Goal: Information Seeking & Learning: Learn about a topic

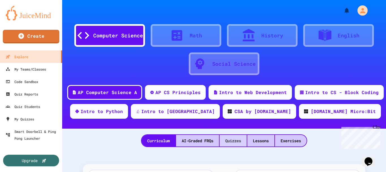
click at [226, 140] on div "Quizzes" at bounding box center [233, 141] width 27 height 12
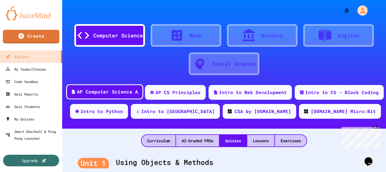
click at [110, 89] on div "AP Computer Science A" at bounding box center [104, 91] width 77 height 15
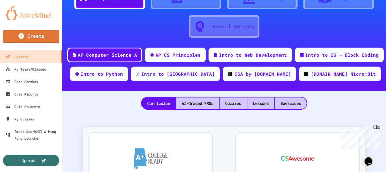
scroll to position [57, 0]
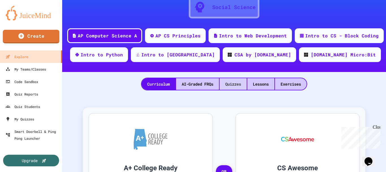
click at [229, 84] on div "Quizzes" at bounding box center [233, 84] width 27 height 12
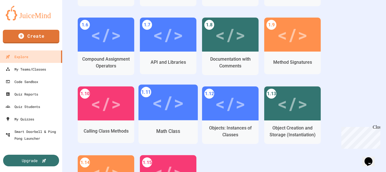
scroll to position [226, 0]
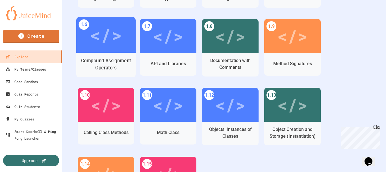
click at [116, 49] on div "</>" at bounding box center [105, 35] width 59 height 36
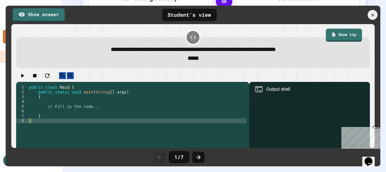
click at [193, 37] on icon at bounding box center [193, 37] width 6 height 3
click at [372, 15] on icon at bounding box center [373, 15] width 6 height 6
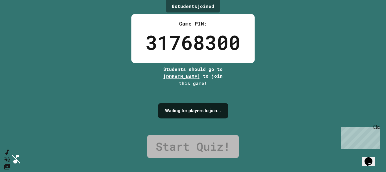
click at [201, 137] on link "Start Quiz!" at bounding box center [193, 146] width 92 height 23
